Goal: Transaction & Acquisition: Book appointment/travel/reservation

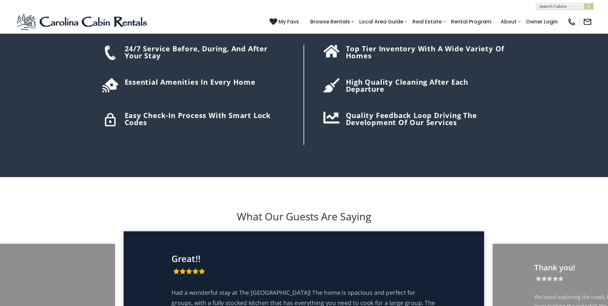
scroll to position [1187, 0]
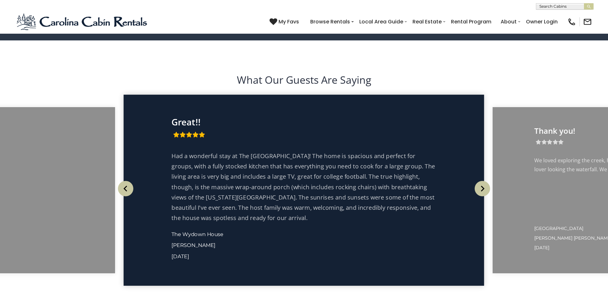
click at [481, 196] on img "Next" at bounding box center [482, 188] width 15 height 15
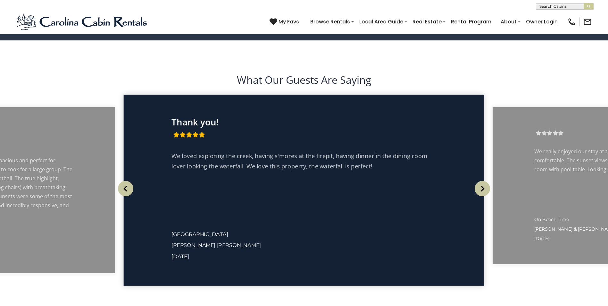
click at [481, 196] on img "Next" at bounding box center [482, 188] width 15 height 15
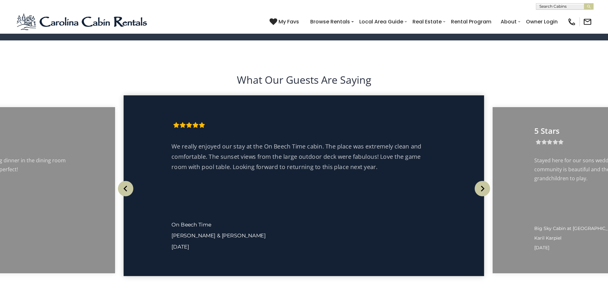
click at [481, 196] on img "Next" at bounding box center [482, 188] width 15 height 15
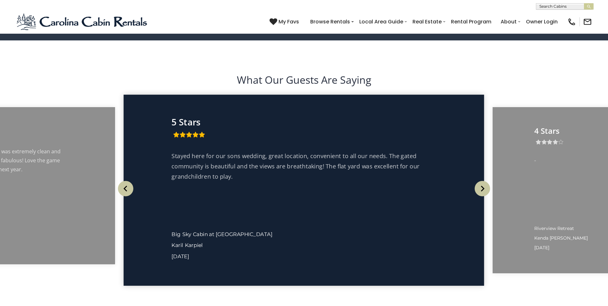
click at [481, 196] on img "Next" at bounding box center [482, 188] width 15 height 15
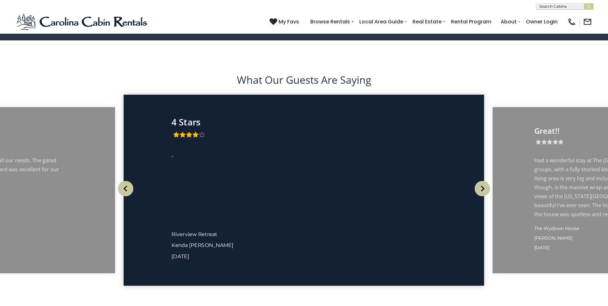
click at [481, 196] on img "Next" at bounding box center [482, 188] width 15 height 15
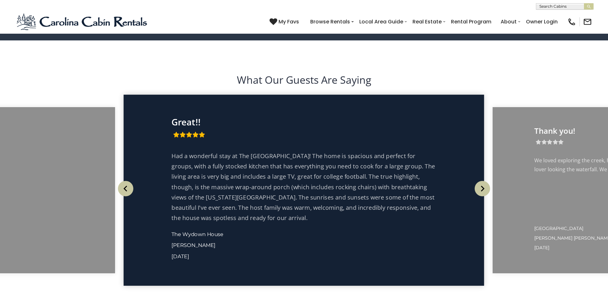
click at [546, 9] on input "text" at bounding box center [565, 7] width 56 height 6
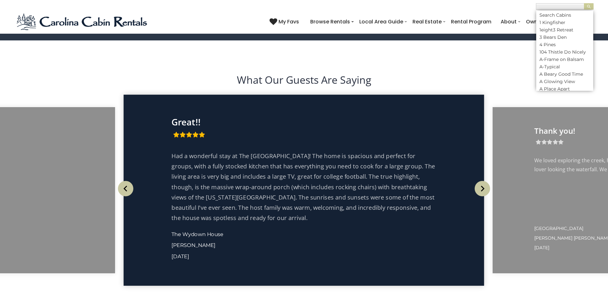
scroll to position [0, 0]
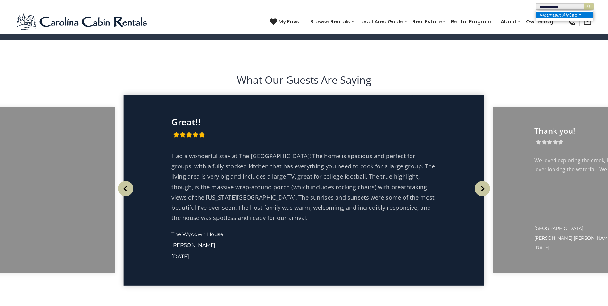
type input "**********"
click at [556, 16] on em "Mountain Air" at bounding box center [554, 15] width 29 height 6
click at [590, 4] on img "submit" at bounding box center [589, 6] width 5 height 5
